Goal: Task Accomplishment & Management: Manage account settings

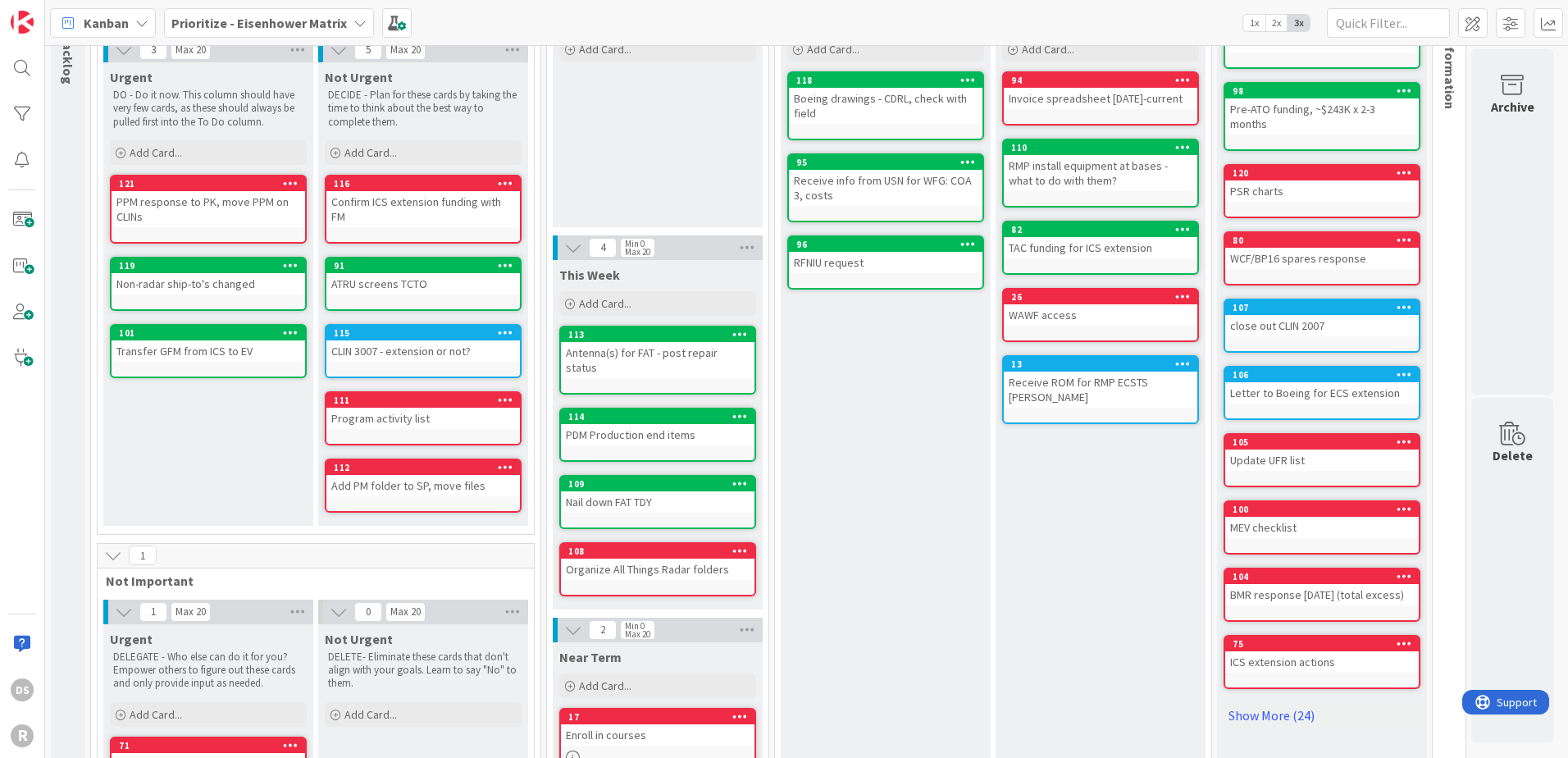
scroll to position [251, 0]
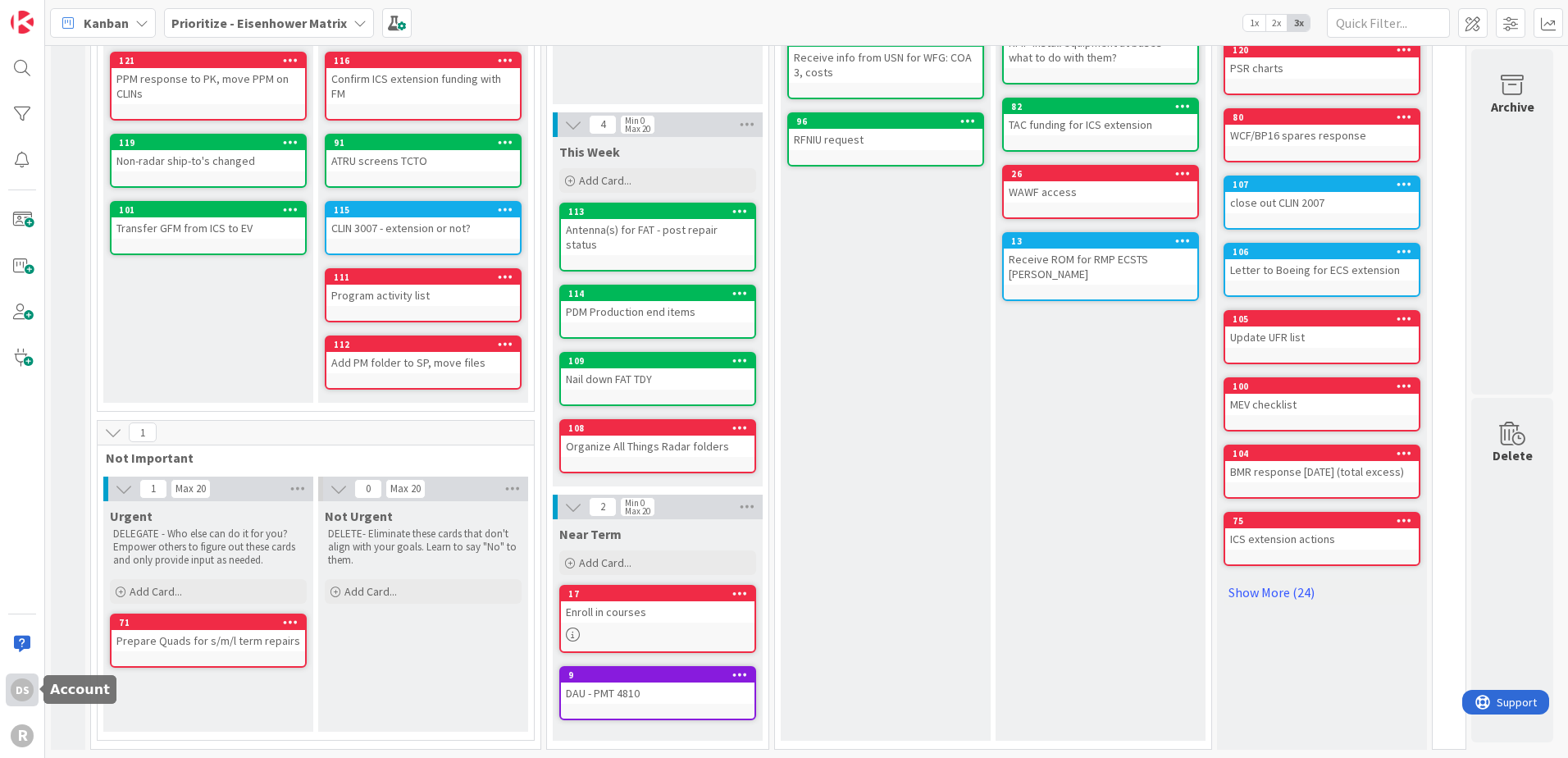
click at [19, 693] on div "DS" at bounding box center [22, 689] width 23 height 23
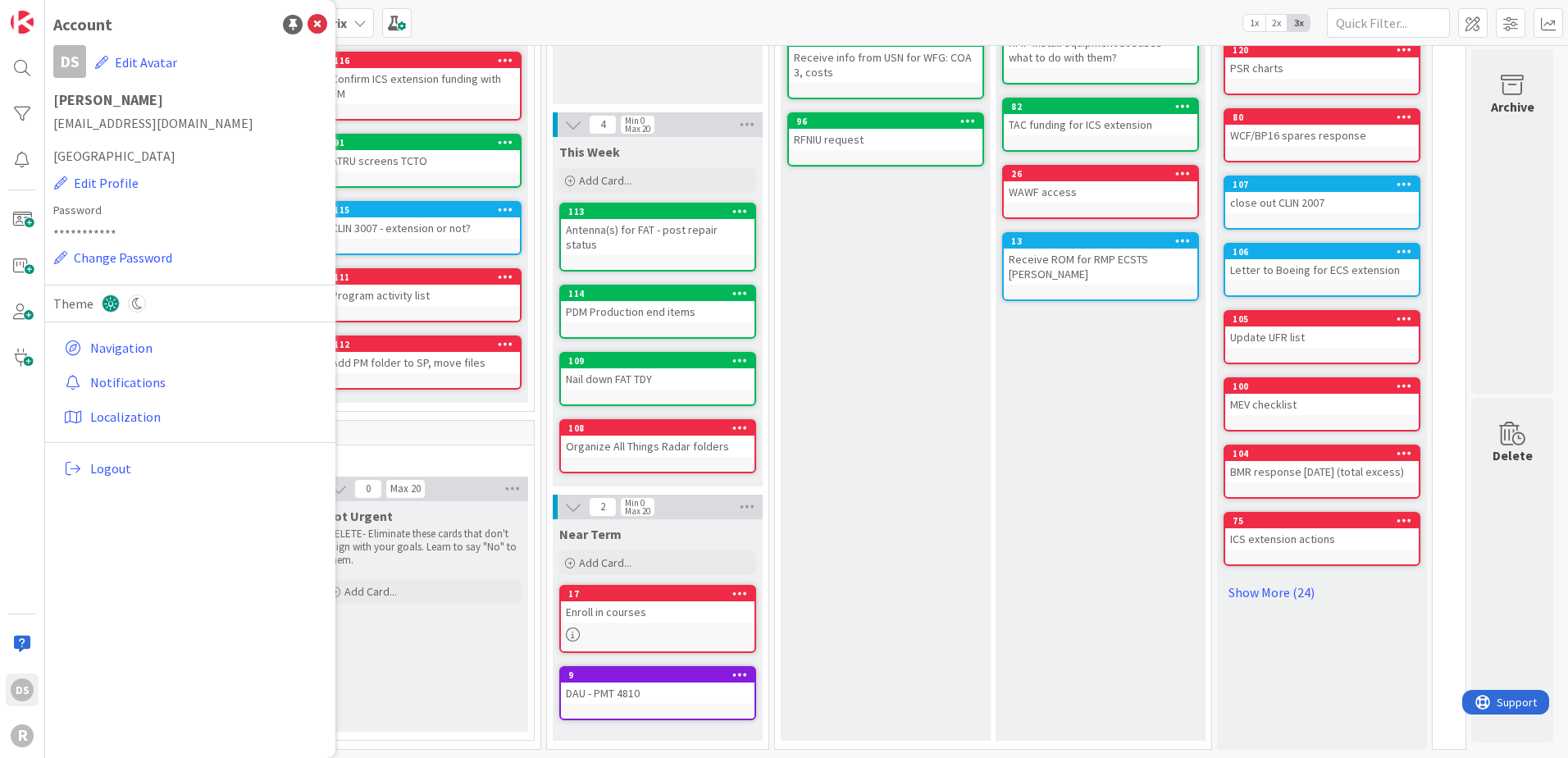
click at [154, 568] on div "**********" at bounding box center [191, 379] width 291 height 758
click at [125, 177] on button "Edit Profile" at bounding box center [96, 183] width 86 height 22
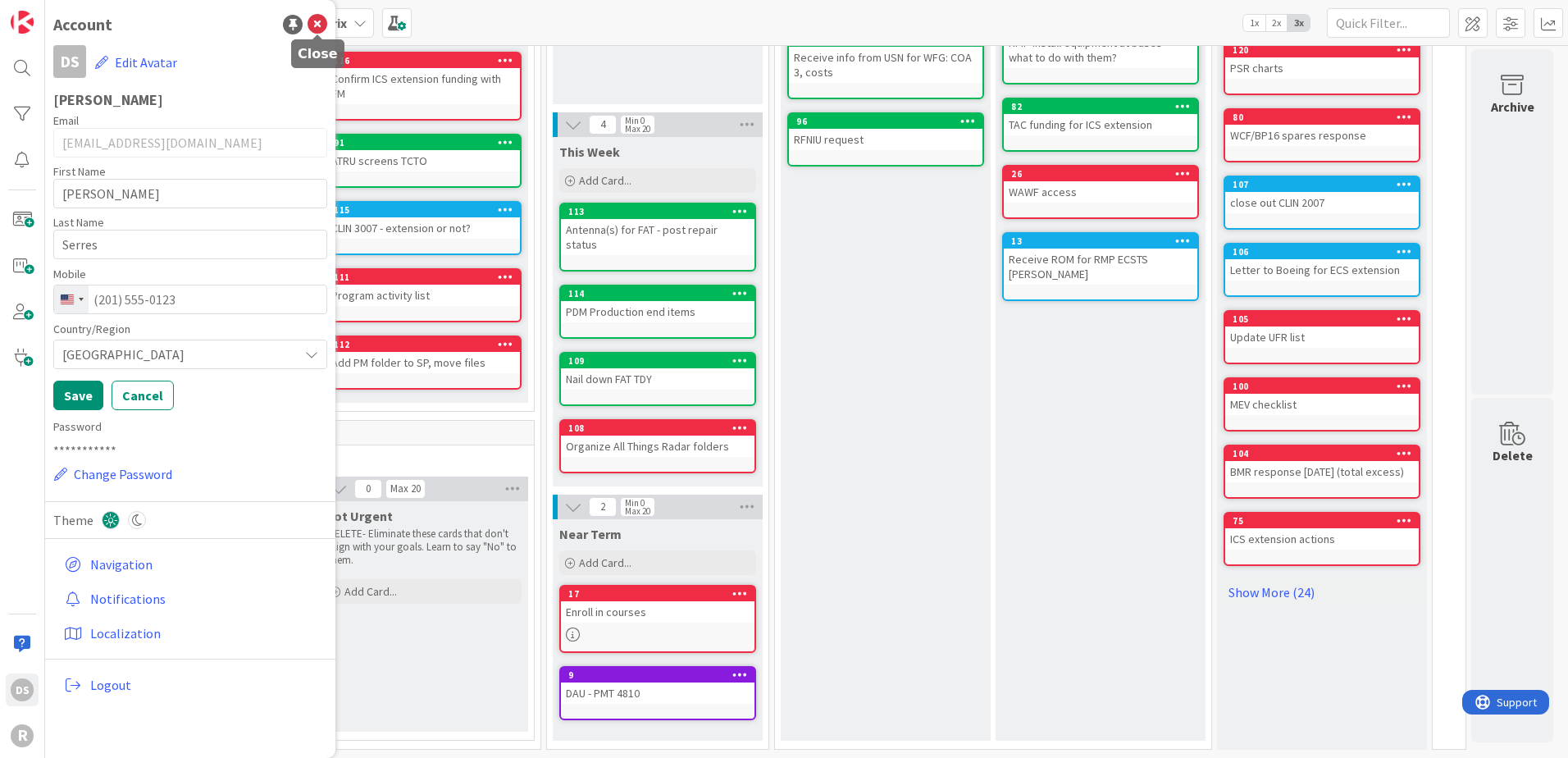
click at [315, 23] on icon at bounding box center [317, 25] width 20 height 20
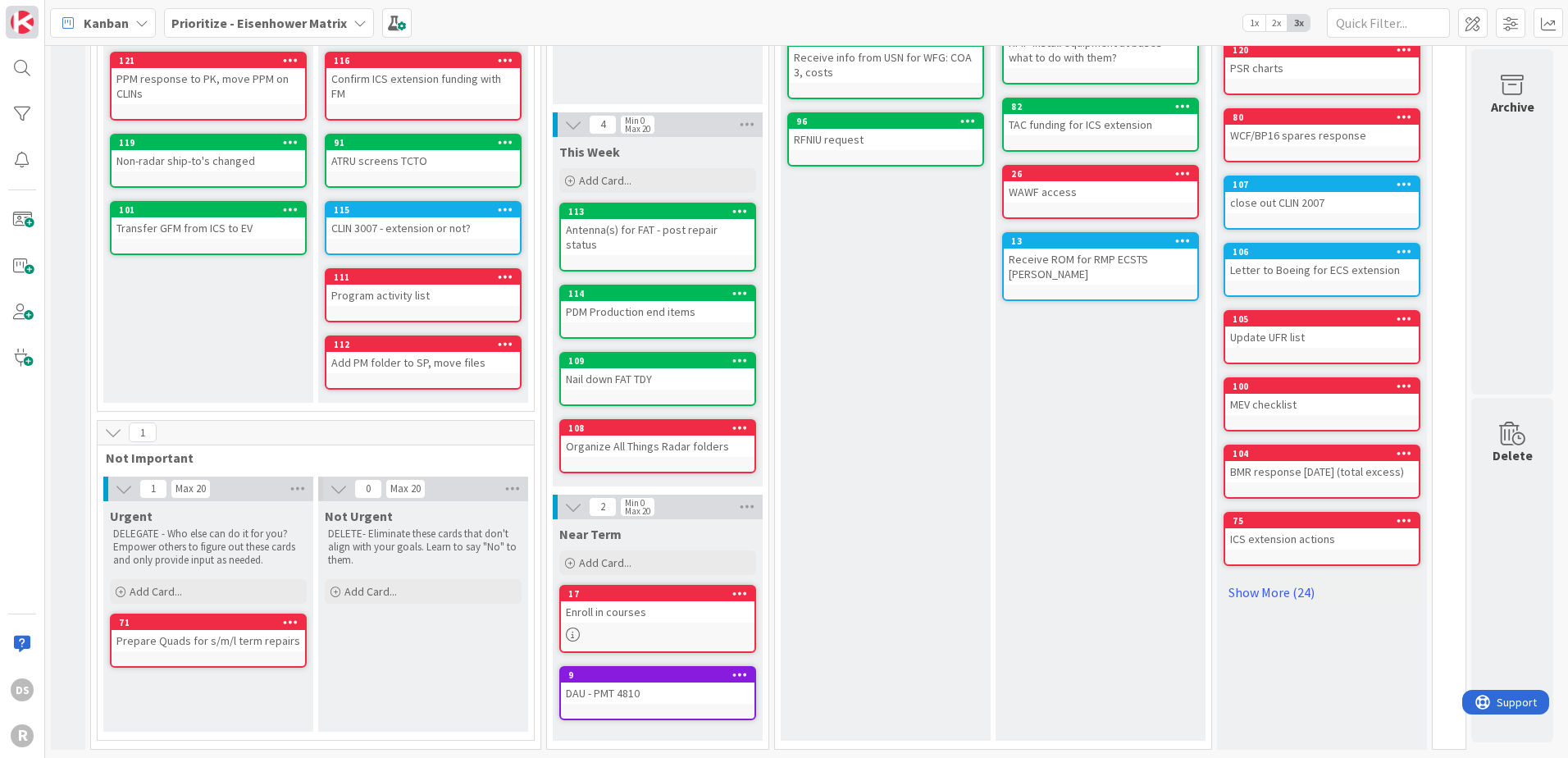
click at [21, 21] on img at bounding box center [22, 22] width 23 height 23
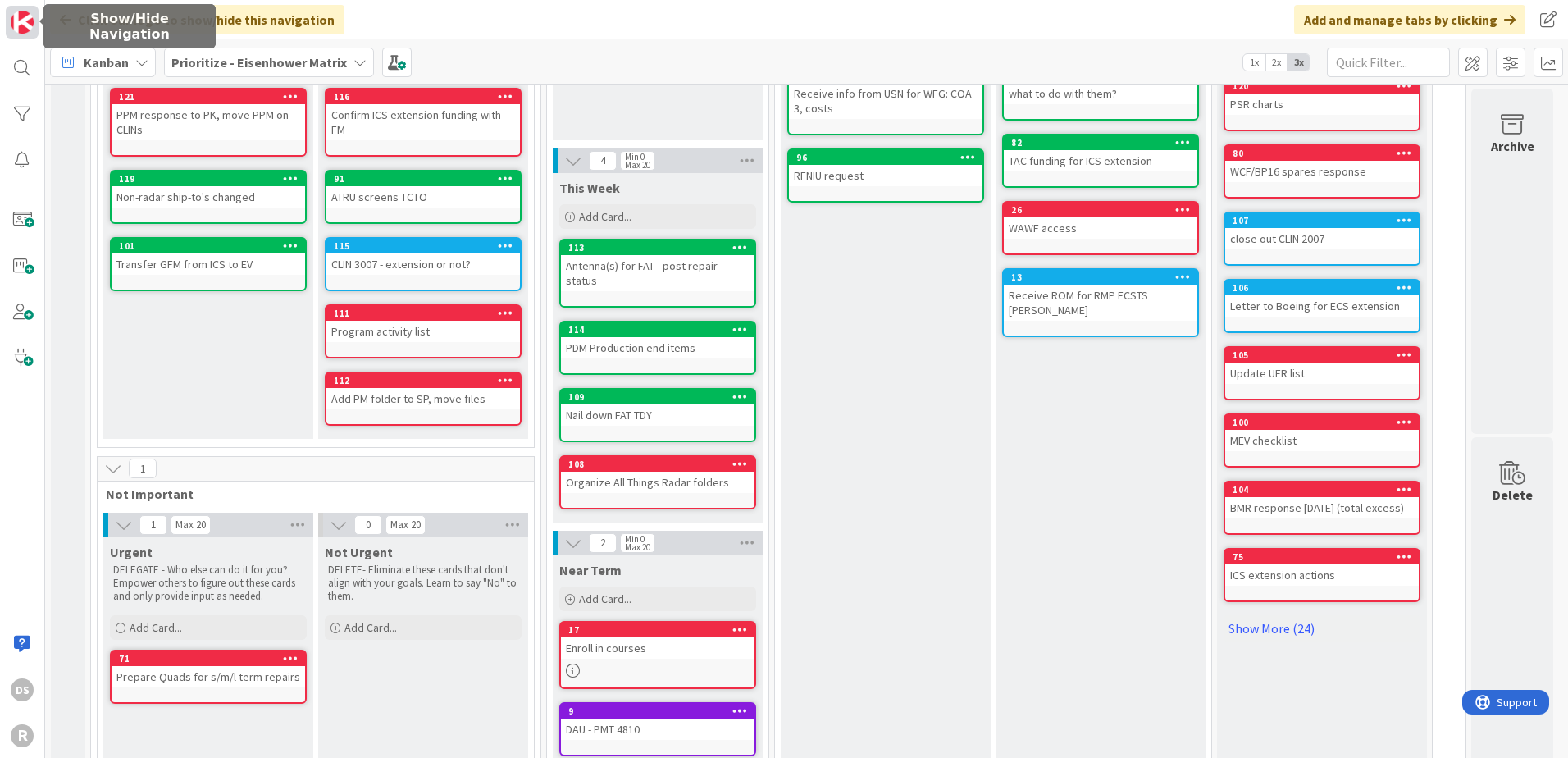
click at [21, 21] on img at bounding box center [22, 22] width 23 height 23
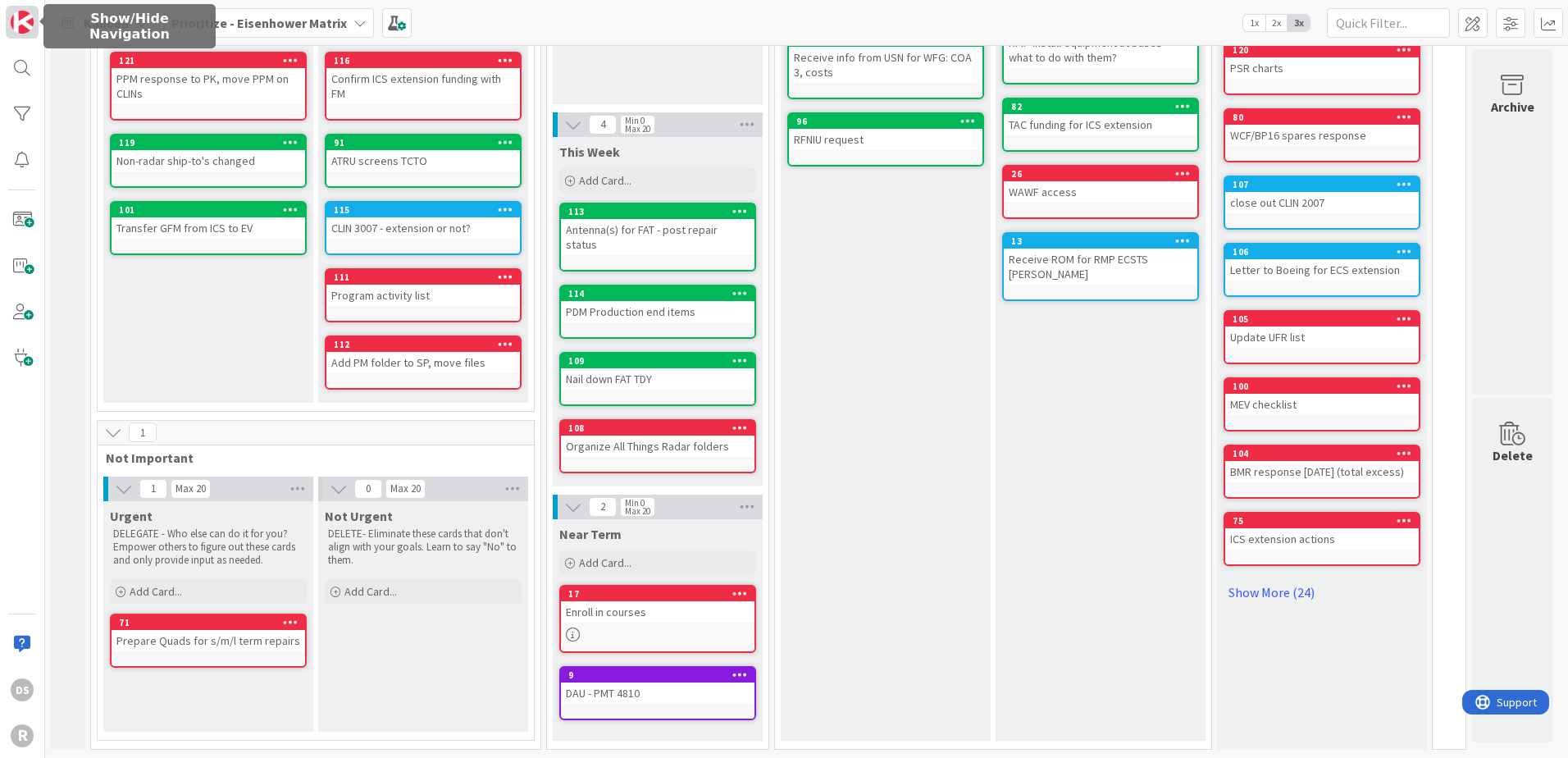
click at [21, 21] on img at bounding box center [22, 22] width 23 height 23
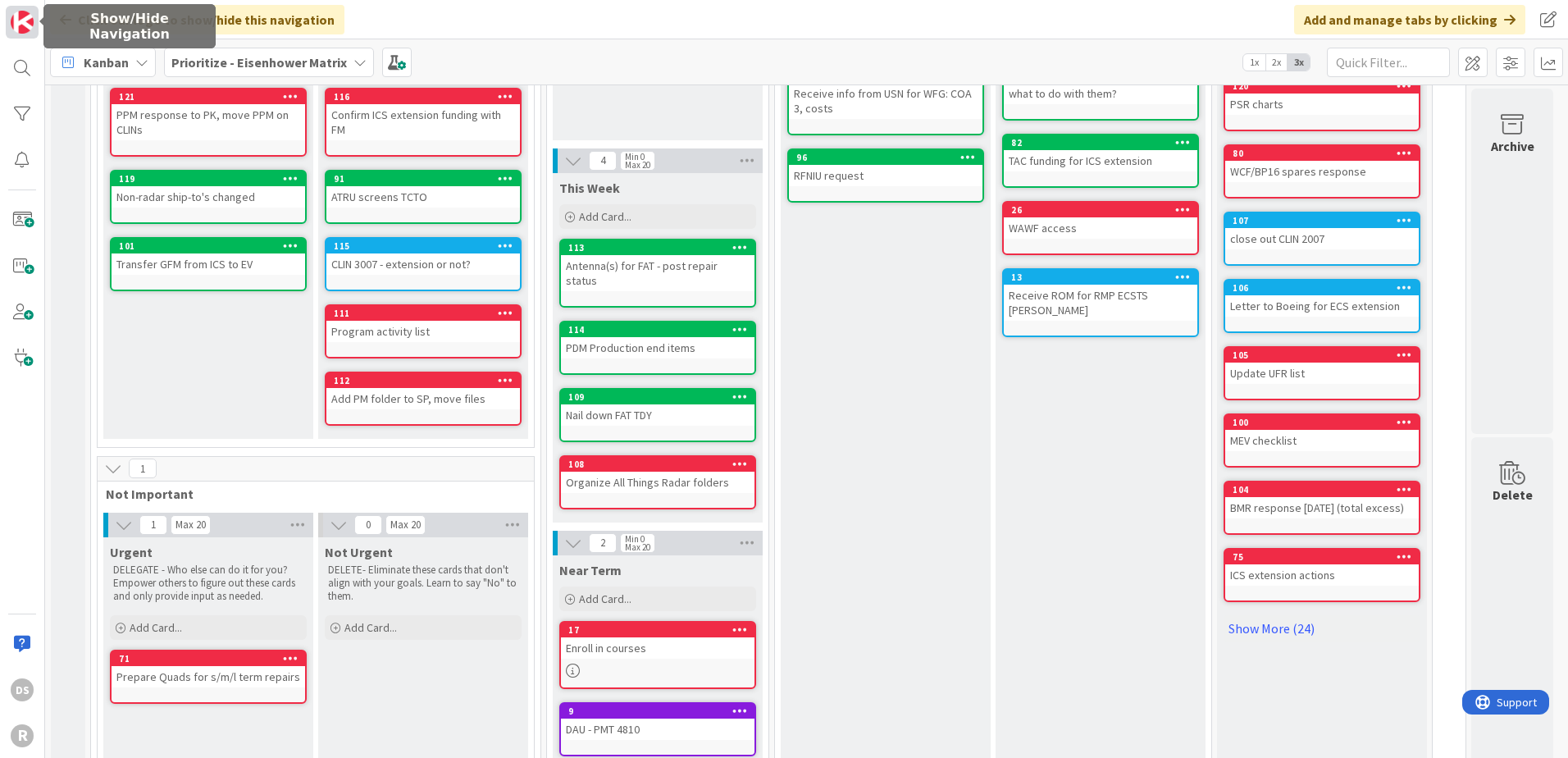
click at [22, 21] on img at bounding box center [22, 22] width 23 height 23
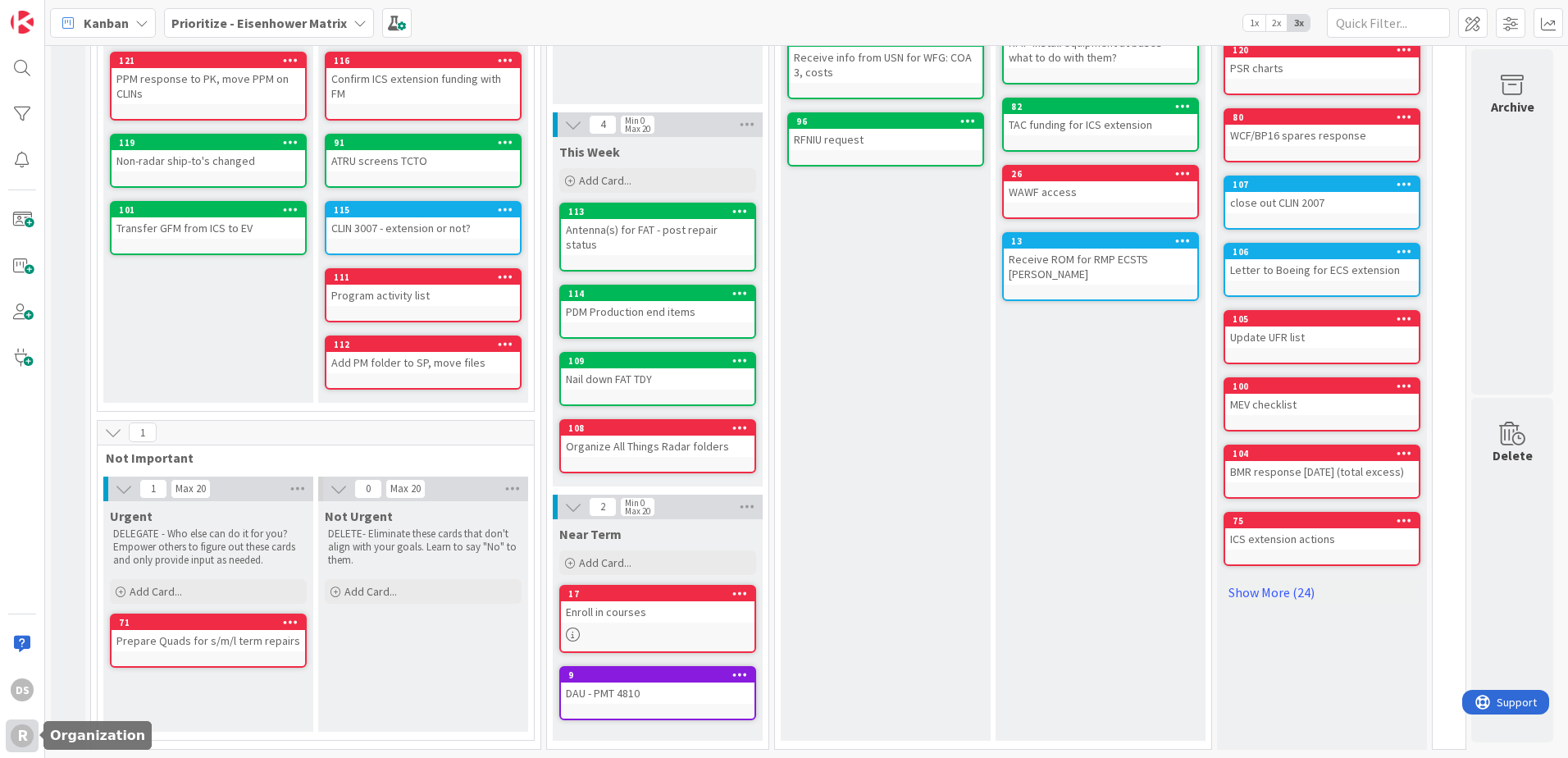
click at [20, 736] on div "R" at bounding box center [22, 735] width 23 height 23
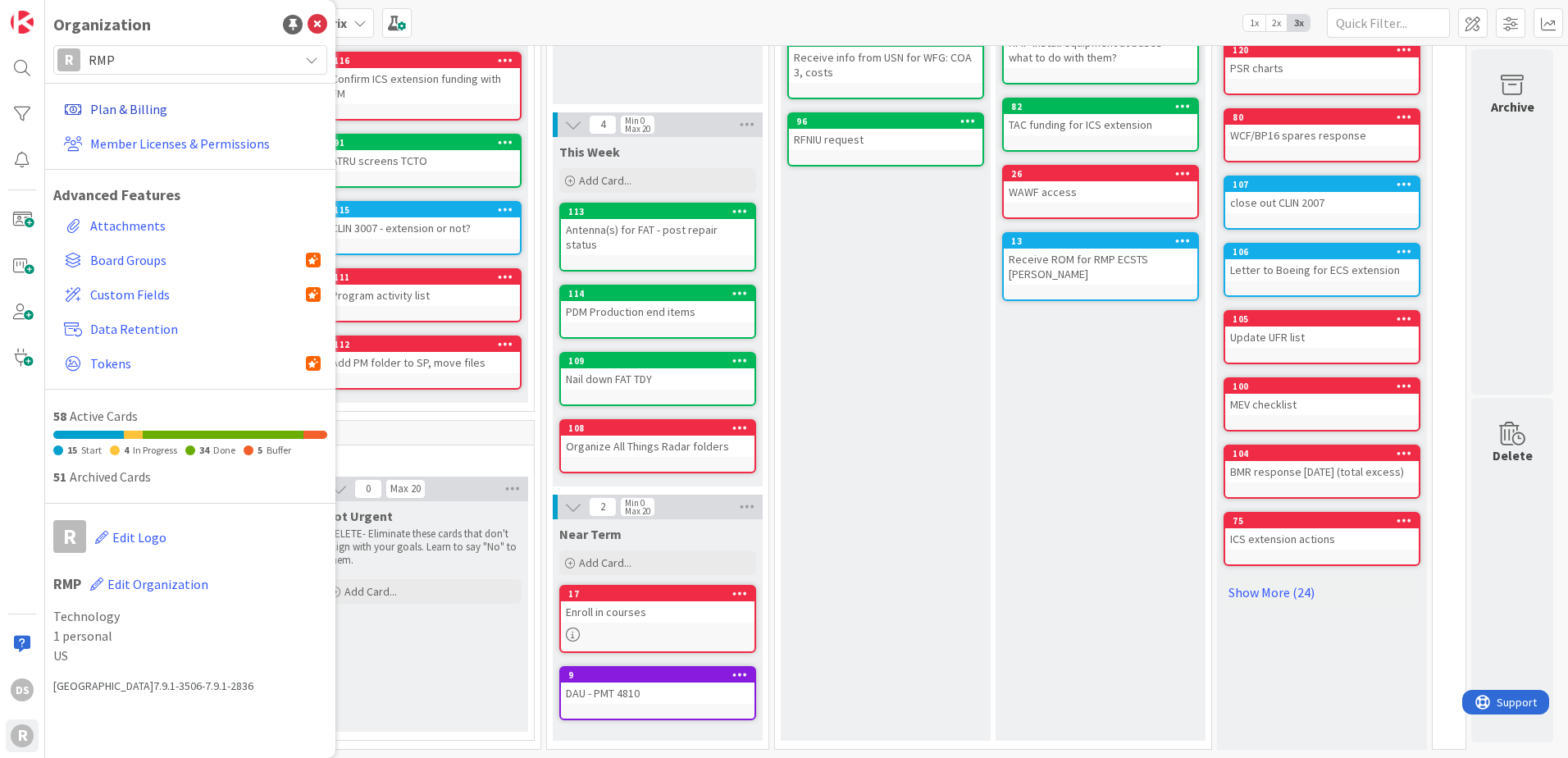
click at [126, 106] on link "Plan & Billing" at bounding box center [192, 109] width 270 height 30
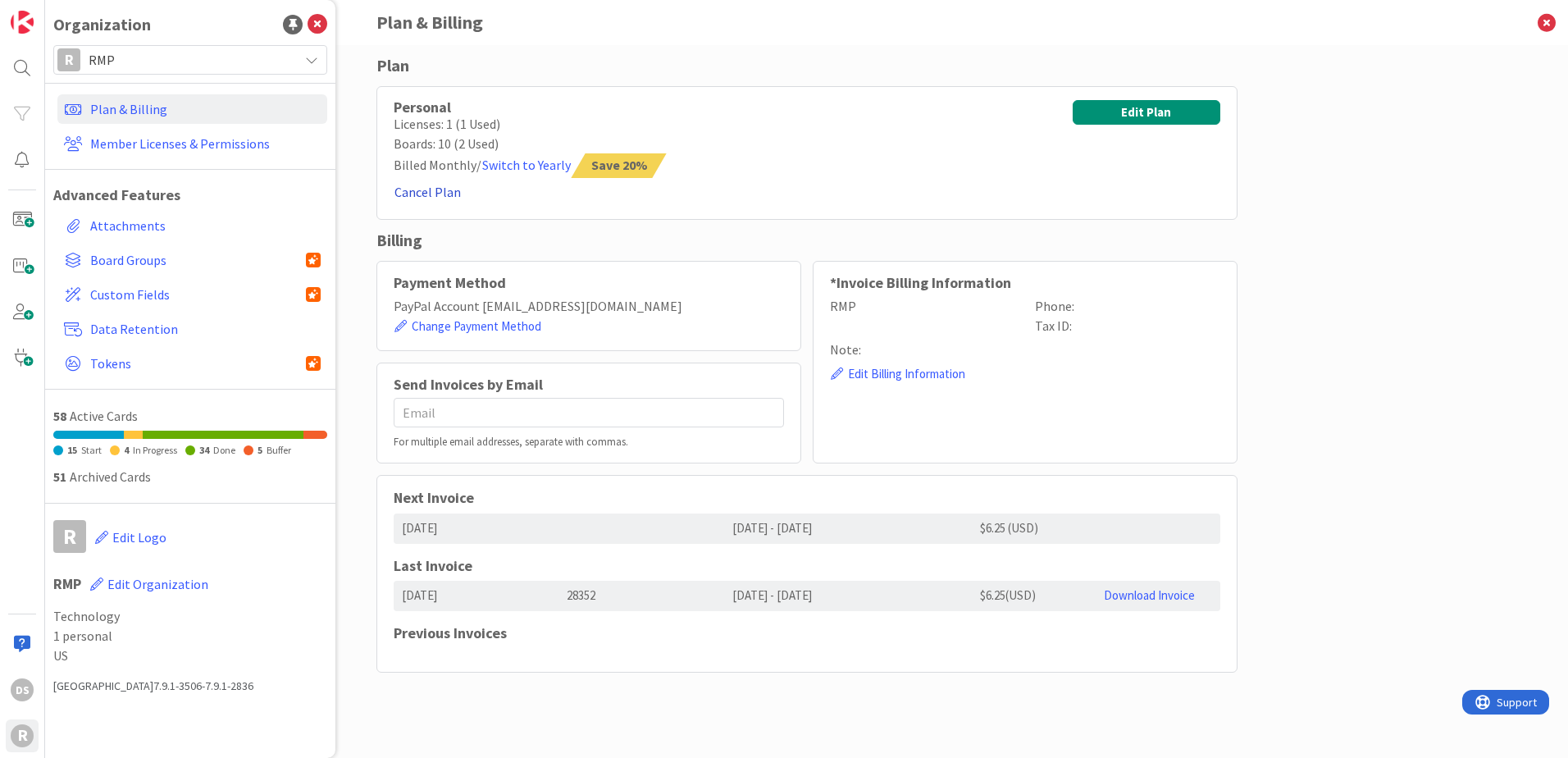
click at [438, 195] on button "Cancel Plan" at bounding box center [427, 192] width 68 height 22
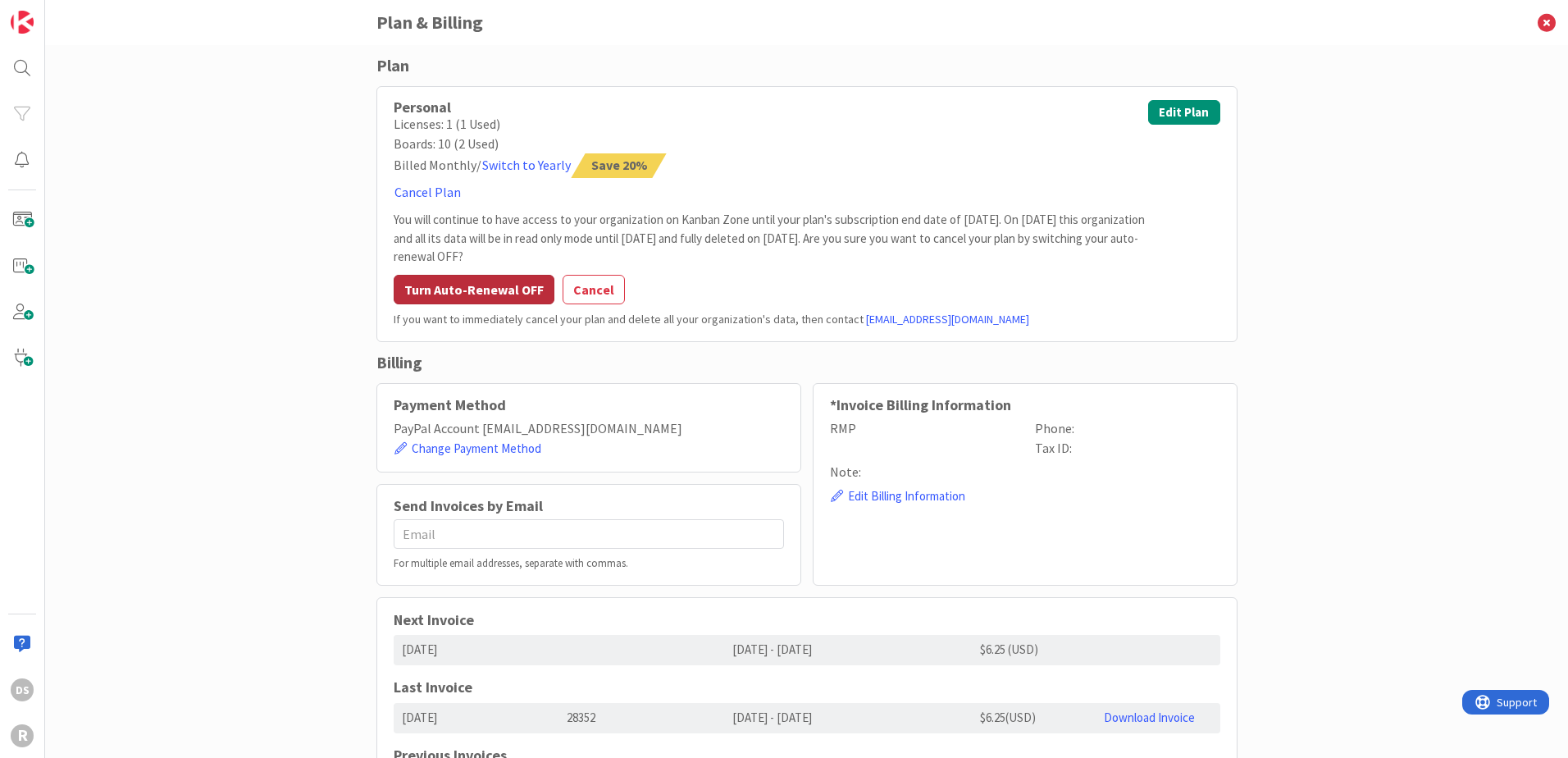
click at [490, 295] on button "Turn Auto-Renewal OFF" at bounding box center [474, 290] width 161 height 30
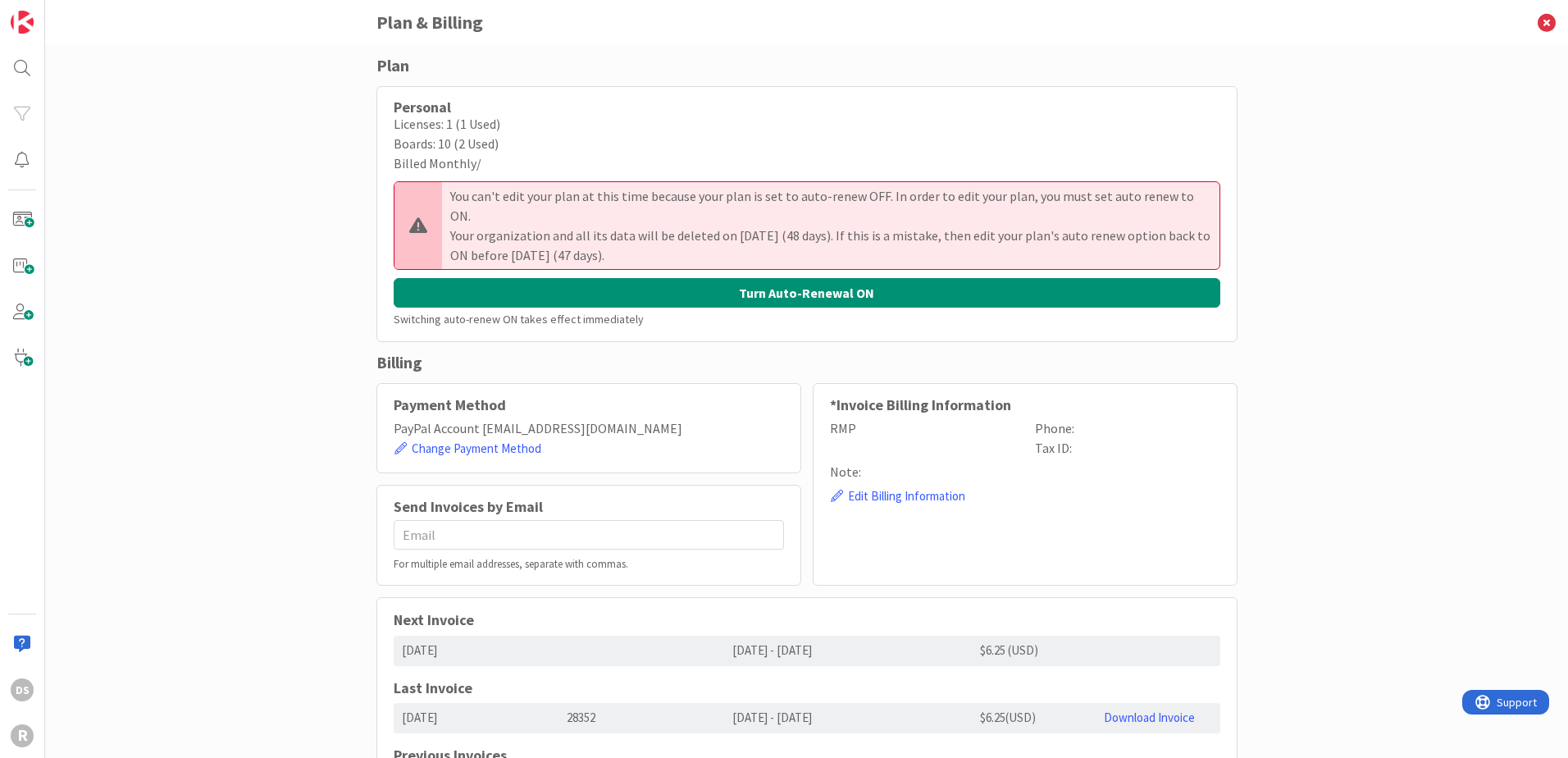
click at [244, 531] on div "Plan Personal Licenses: 1 (1 Used) Boards: 10 (2 Used) Billed Monthly / You can…" at bounding box center [807, 401] width 1524 height 713
click at [37, 24] on link at bounding box center [22, 22] width 33 height 33
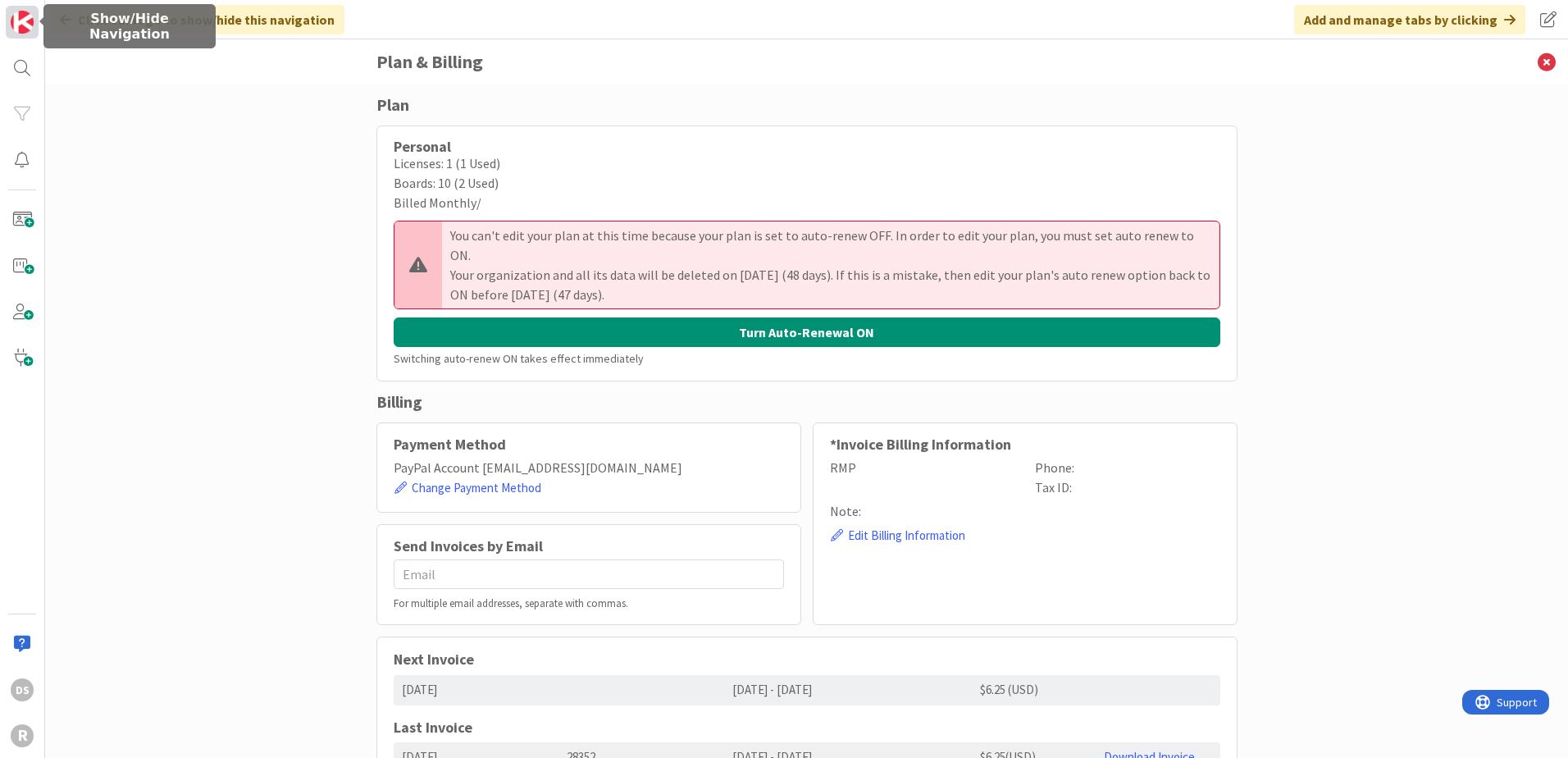
click at [36, 24] on link at bounding box center [22, 22] width 33 height 33
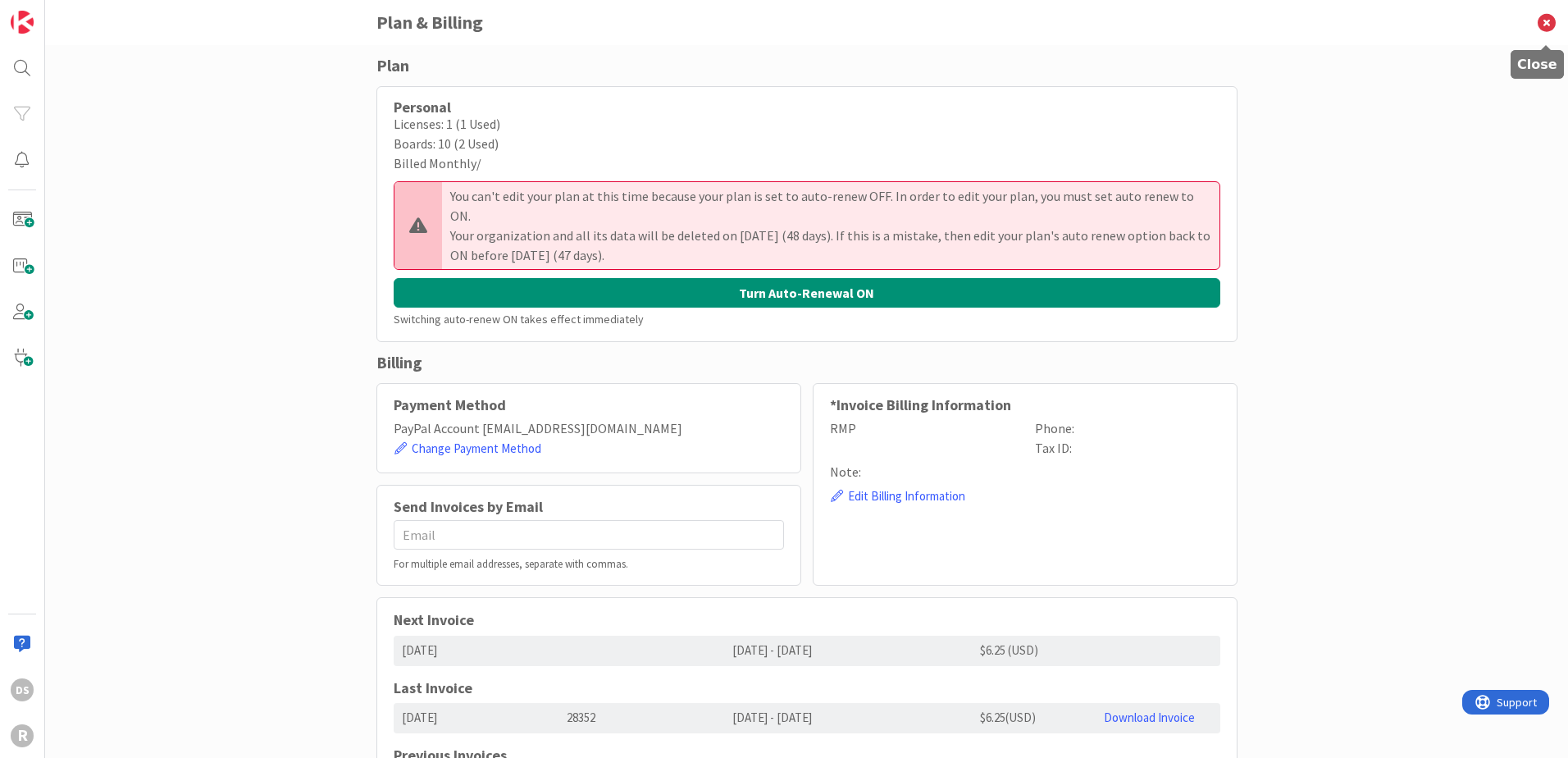
click at [1545, 22] on icon at bounding box center [1546, 23] width 43 height 45
